Goal: Complete application form

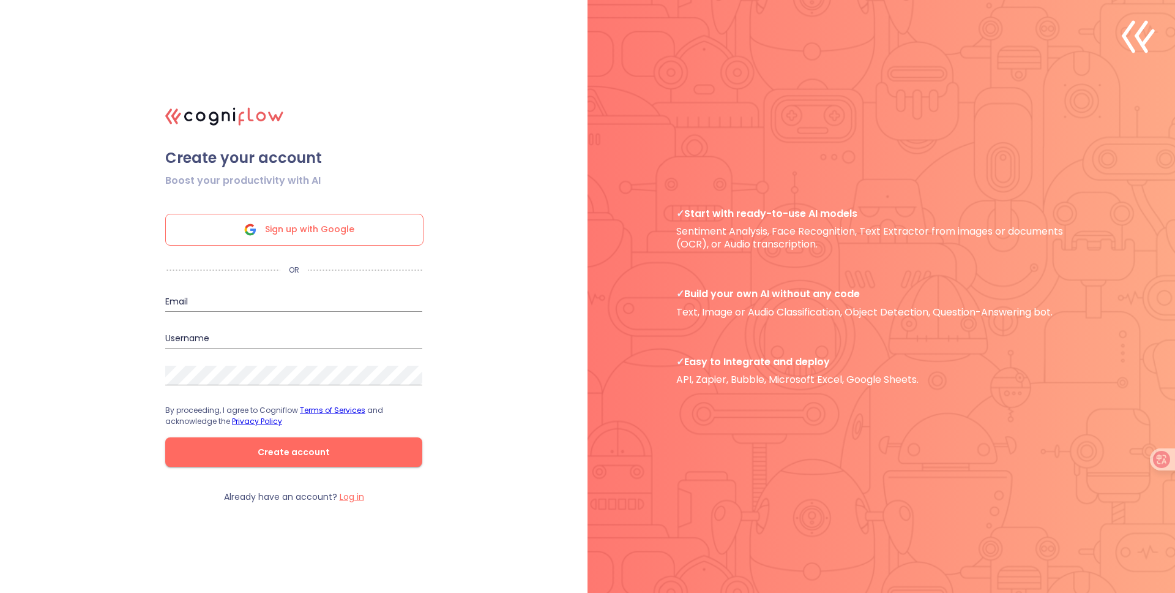
click at [257, 223] on icon at bounding box center [250, 229] width 29 height 29
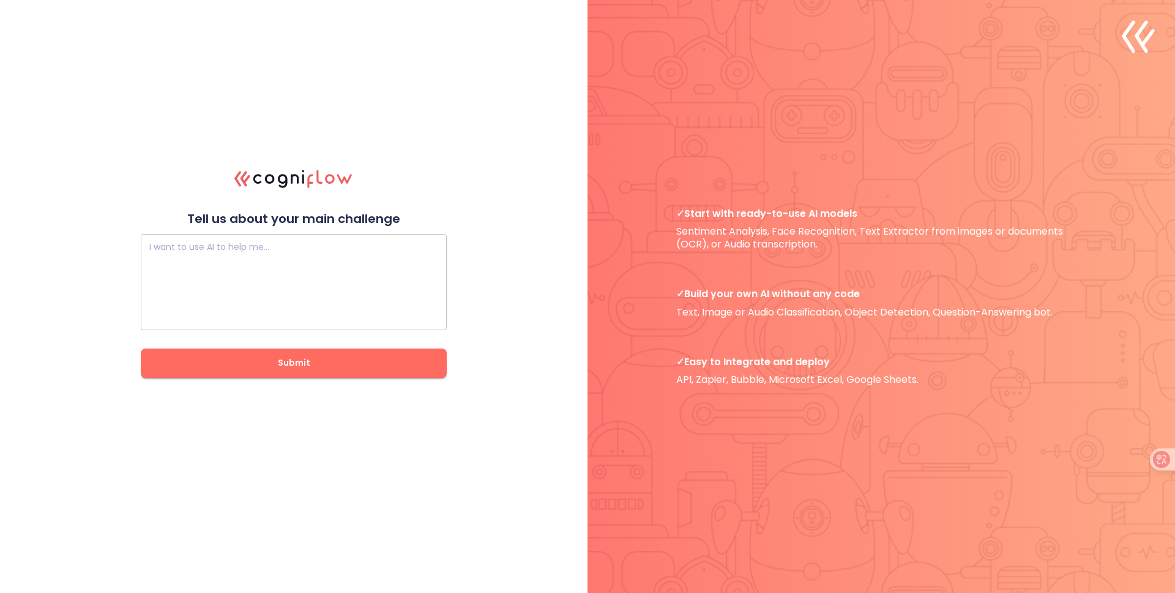
click at [259, 247] on textarea at bounding box center [293, 281] width 289 height 73
type textarea "哈哈"
click at [324, 363] on span "Submit" at bounding box center [293, 362] width 267 height 15
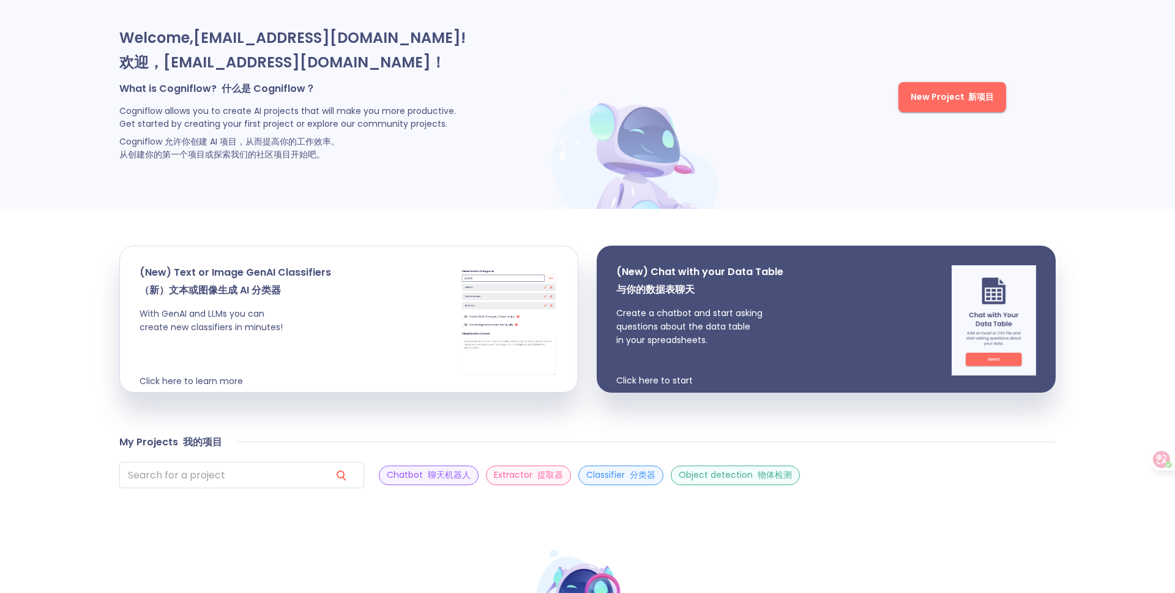
scroll to position [59, 0]
